Goal: Navigation & Orientation: Find specific page/section

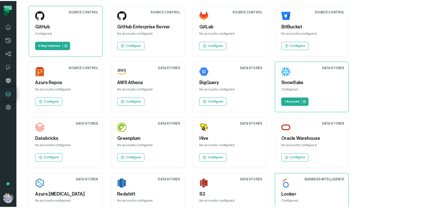
scroll to position [18, 0]
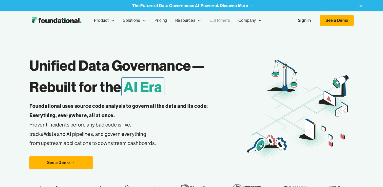
click at [215, 18] on link "Customers" at bounding box center [219, 20] width 29 height 17
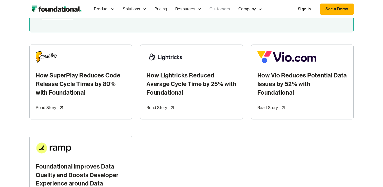
scroll to position [184, 0]
